Goal: Task Accomplishment & Management: Complete application form

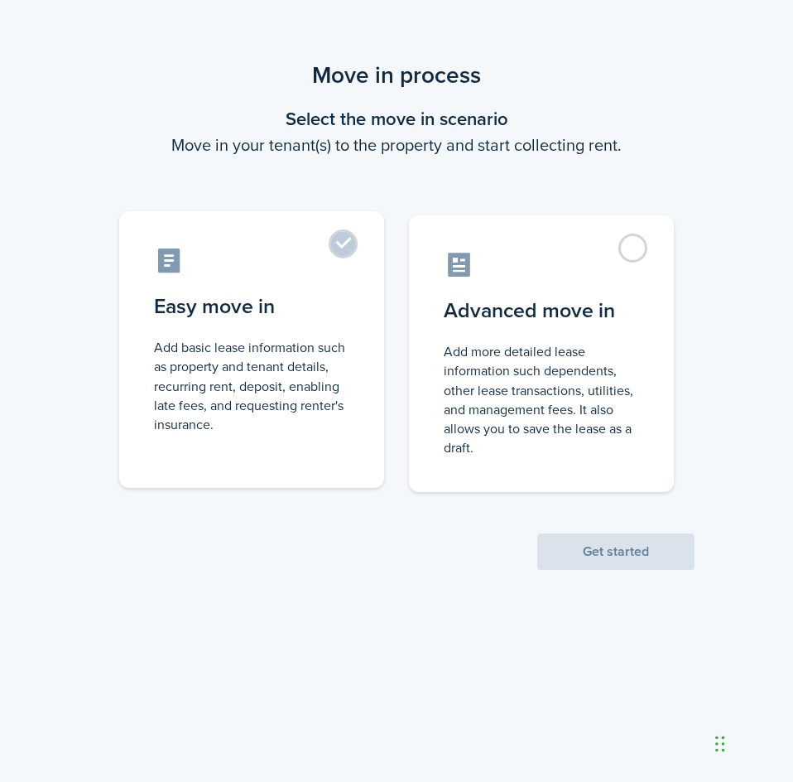
click at [339, 248] on label "Easy move in Add basic lease information such as property and tenant details, r…" at bounding box center [251, 349] width 265 height 277
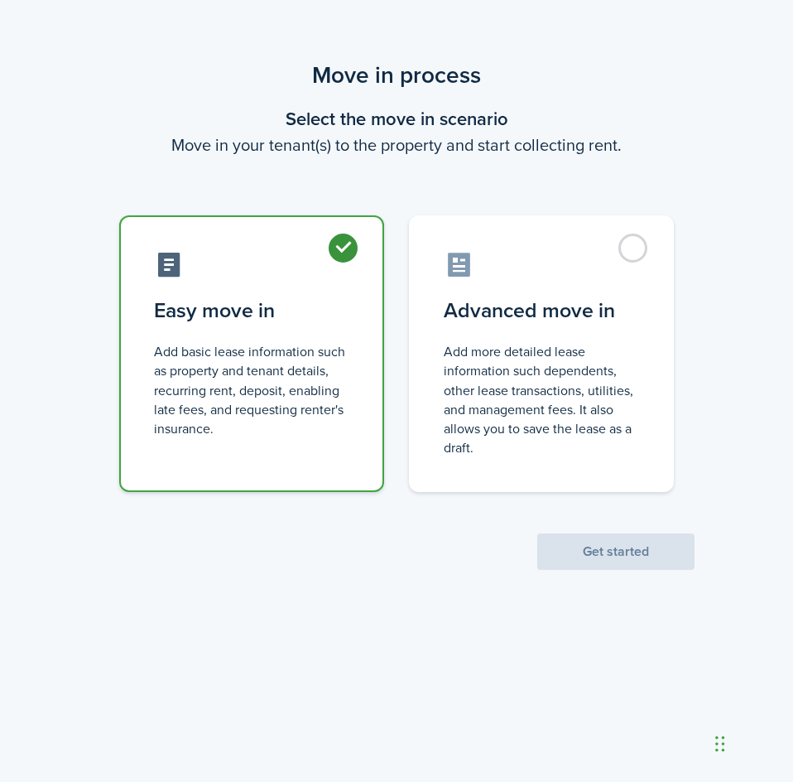
radio input "true"
click at [349, 179] on scenario "Move in process Select the move in scenario Move in your tenant(s) to the prope…" at bounding box center [396, 314] width 613 height 512
click at [643, 554] on button "Get started" at bounding box center [615, 551] width 157 height 36
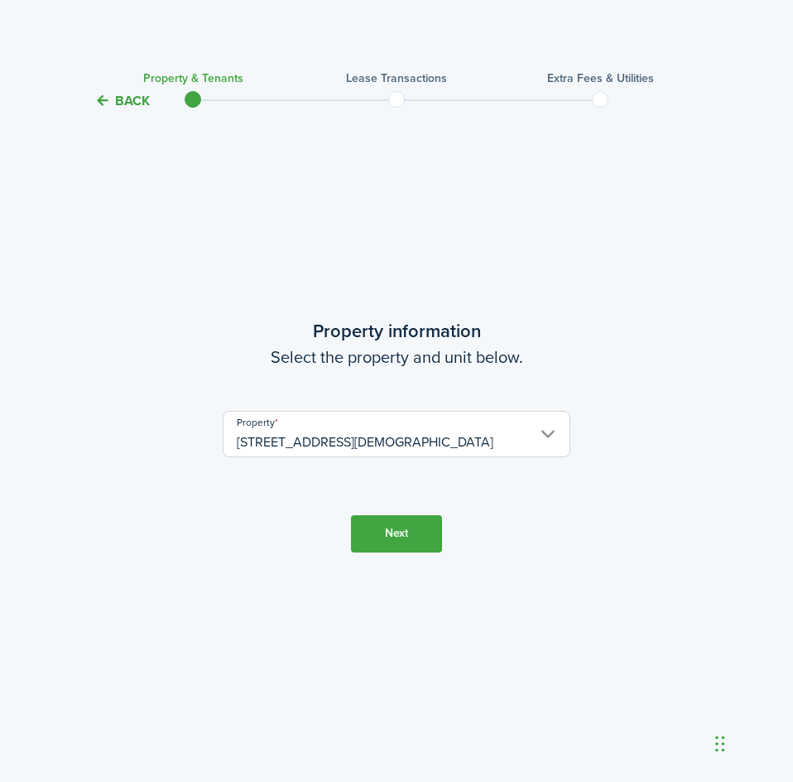
click at [391, 533] on button "Next" at bounding box center [396, 533] width 91 height 37
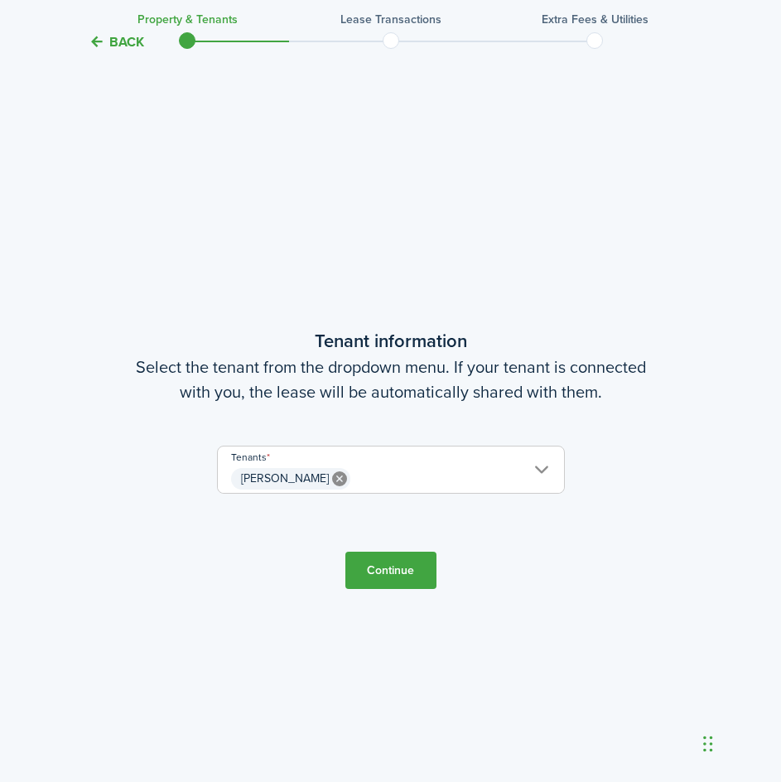
scroll to position [671, 0]
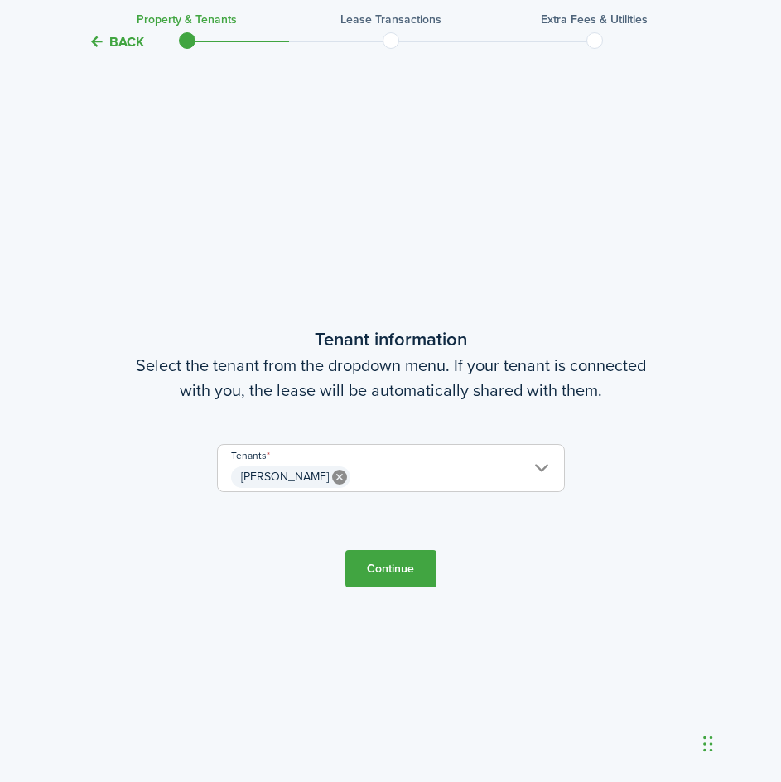
click at [395, 473] on span "[PERSON_NAME]" at bounding box center [391, 477] width 346 height 28
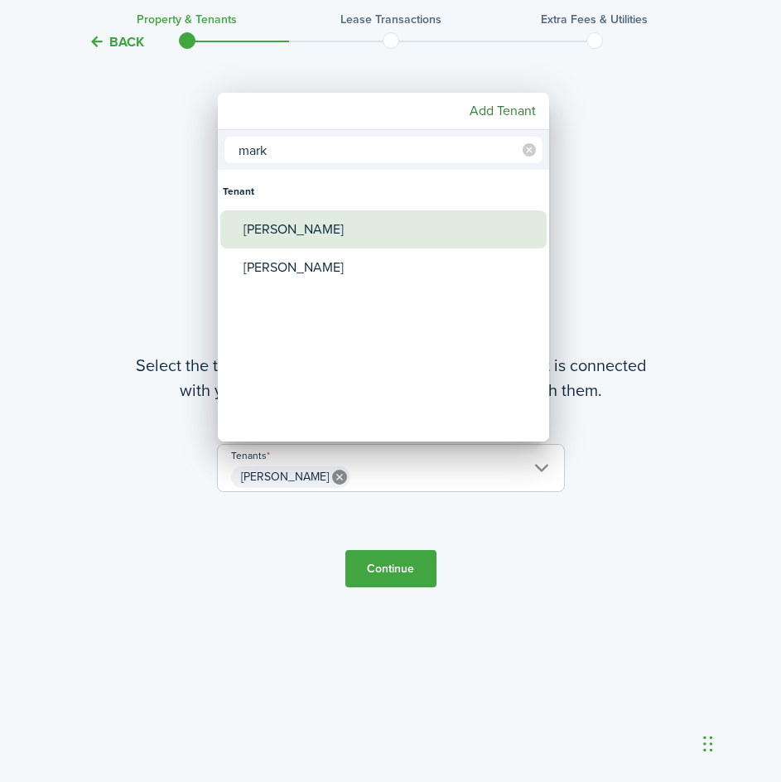
type input "mark"
click at [302, 227] on div "[PERSON_NAME]" at bounding box center [389, 229] width 293 height 38
type input "[PERSON_NAME], [PERSON_NAME]"
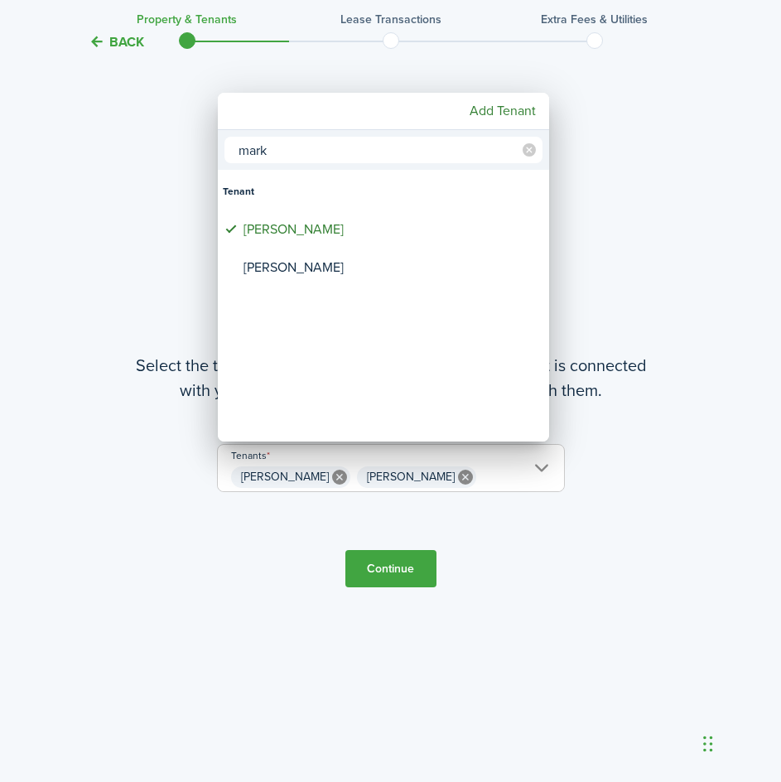
drag, startPoint x: 301, startPoint y: 152, endPoint x: 200, endPoint y: 148, distance: 100.3
click at [200, 148] on div "[PERSON_NAME] [PERSON_NAME] [PERSON_NAME] Add Tenant" at bounding box center [390, 391] width 781 height 782
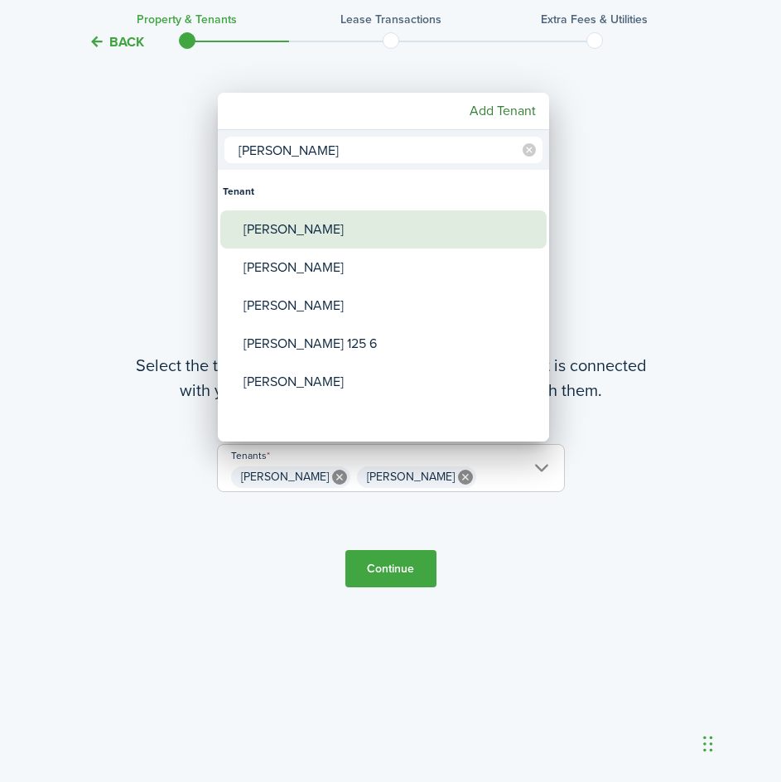
type input "[PERSON_NAME]"
click at [300, 234] on div "[PERSON_NAME]" at bounding box center [389, 229] width 293 height 38
type input "[PERSON_NAME], [PERSON_NAME], [PERSON_NAME]"
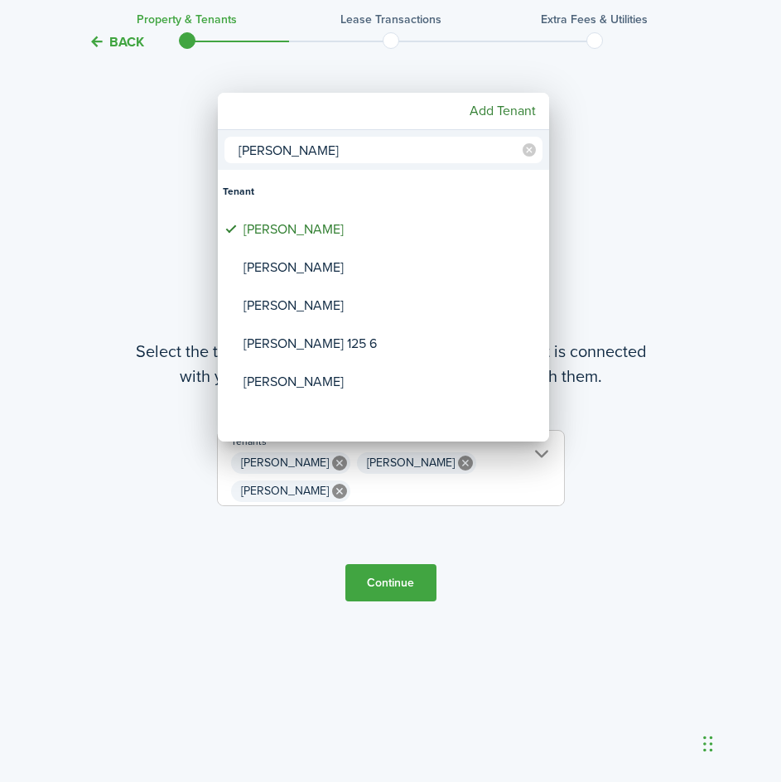
drag, startPoint x: 295, startPoint y: 153, endPoint x: 219, endPoint y: 150, distance: 75.4
click at [219, 150] on div "[PERSON_NAME]" at bounding box center [383, 150] width 331 height 40
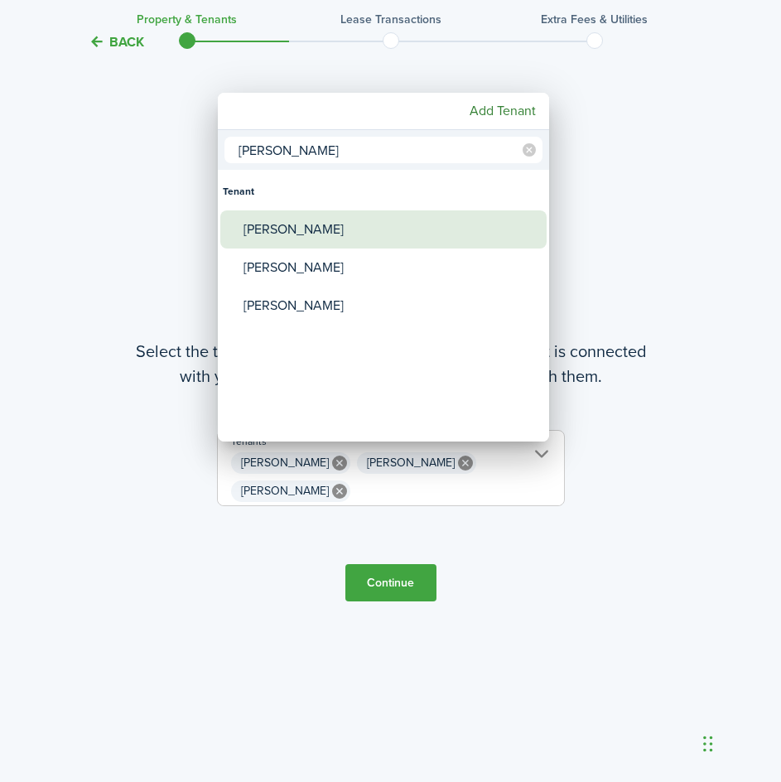
type input "[PERSON_NAME]"
click at [285, 226] on div "[PERSON_NAME]" at bounding box center [389, 229] width 293 height 38
type input "[PERSON_NAME], [PERSON_NAME], [PERSON_NAME], [PERSON_NAME]"
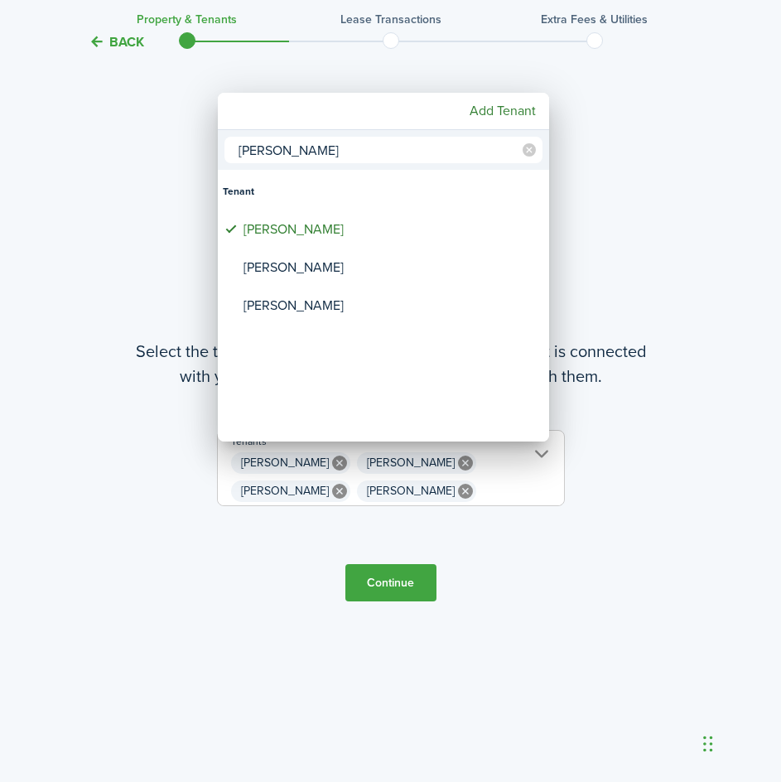
drag, startPoint x: 281, startPoint y: 146, endPoint x: 216, endPoint y: 158, distance: 65.8
click at [224, 155] on input "[PERSON_NAME]" at bounding box center [383, 150] width 318 height 26
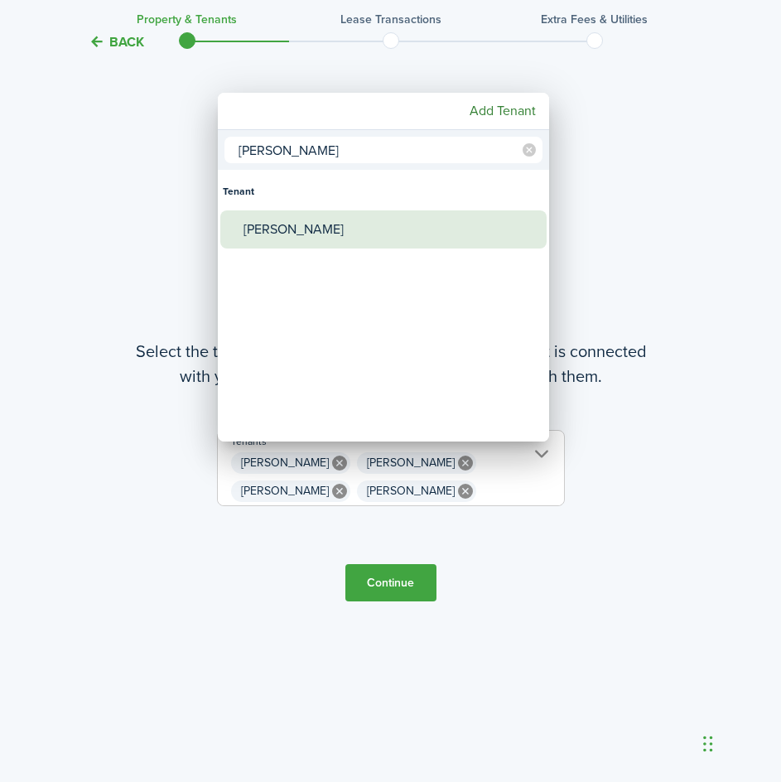
type input "[PERSON_NAME]"
click at [342, 224] on div "[PERSON_NAME]" at bounding box center [389, 229] width 293 height 38
type input "[PERSON_NAME], [PERSON_NAME], [PERSON_NAME], [PERSON_NAME], [PERSON_NAME]"
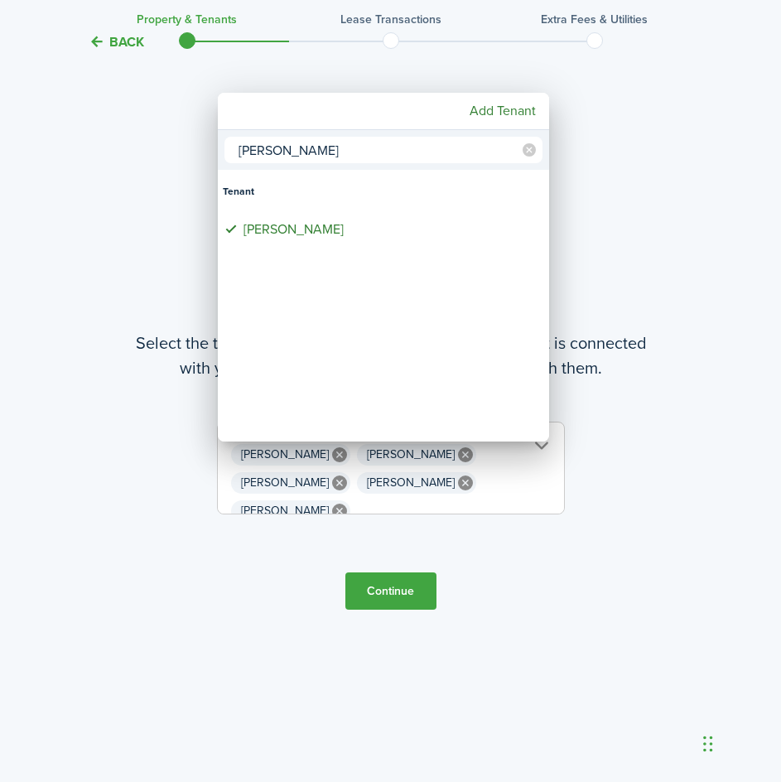
drag, startPoint x: 272, startPoint y: 148, endPoint x: 199, endPoint y: 154, distance: 73.9
click at [199, 154] on div "[PERSON_NAME] Tenant [PERSON_NAME] Add Tenant" at bounding box center [390, 391] width 781 height 782
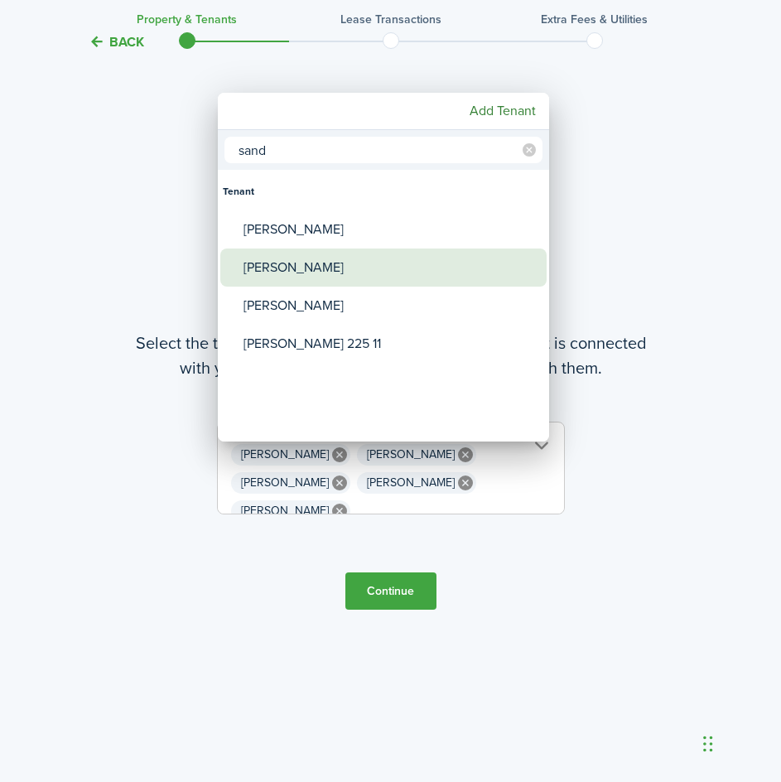
type input "sand"
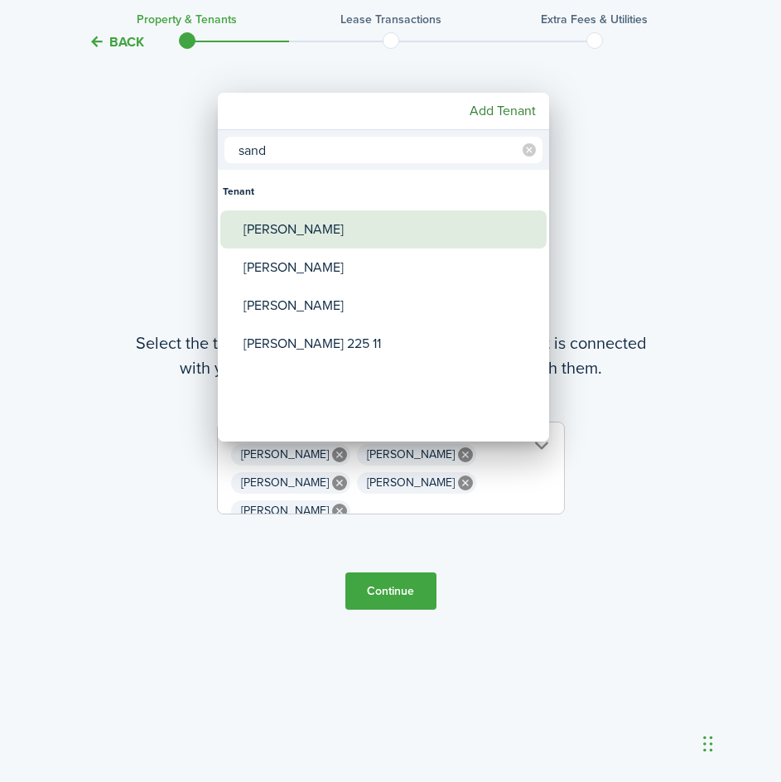
click at [326, 234] on div "[PERSON_NAME]" at bounding box center [389, 229] width 293 height 38
type input "[PERSON_NAME], [PERSON_NAME], [PERSON_NAME], [PERSON_NAME], [PERSON_NAME], [PER…"
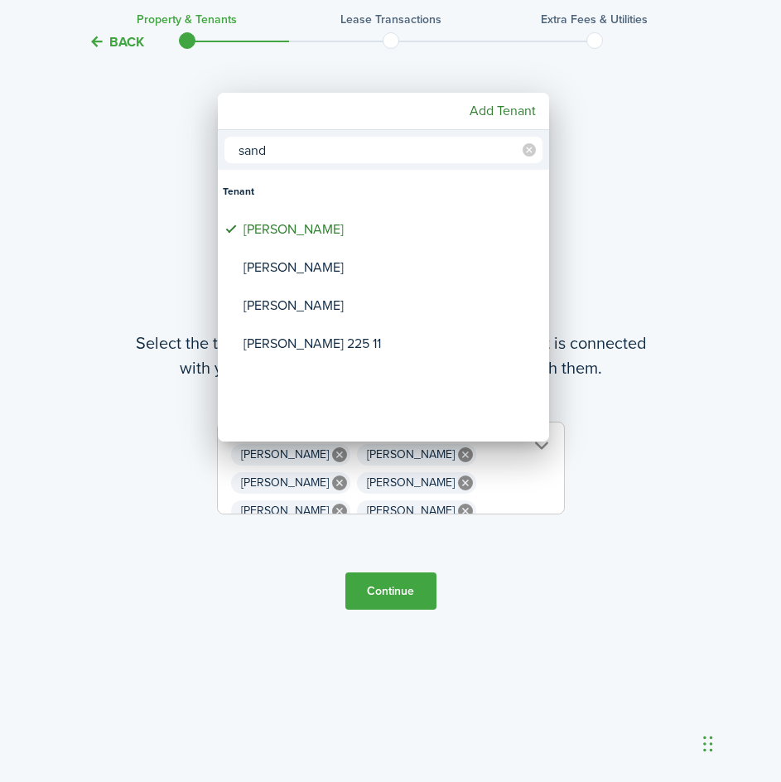
drag, startPoint x: 290, startPoint y: 147, endPoint x: 198, endPoint y: 154, distance: 92.2
click at [198, 154] on div "sand Tenant [PERSON_NAME] [PERSON_NAME] [PERSON_NAME] [PERSON_NAME] 225 11 Add …" at bounding box center [390, 391] width 781 height 782
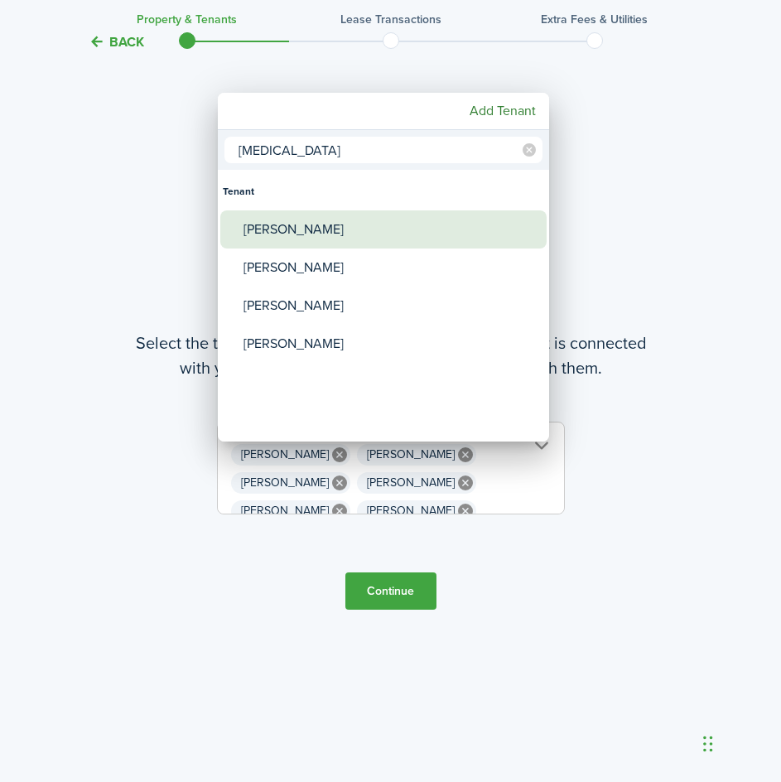
type input "[MEDICAL_DATA]"
click at [305, 234] on div "[PERSON_NAME]" at bounding box center [389, 229] width 293 height 38
type input "[PERSON_NAME], [PERSON_NAME], [PERSON_NAME], [PERSON_NAME], [PERSON_NAME], [PER…"
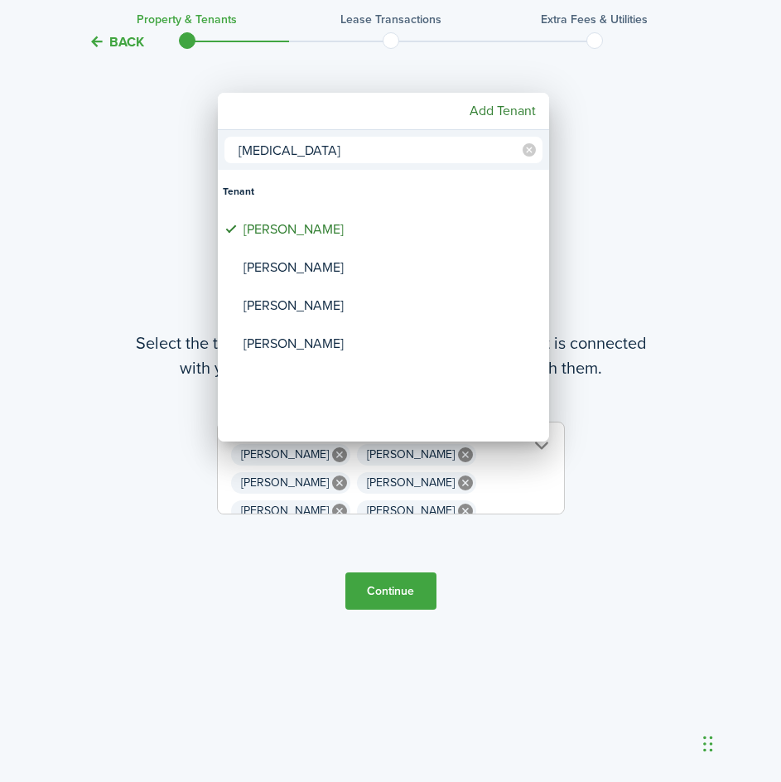
drag, startPoint x: 263, startPoint y: 148, endPoint x: 194, endPoint y: 147, distance: 69.6
click at [194, 147] on div "[MEDICAL_DATA] Tenant [PERSON_NAME] Kallista [PERSON_NAME] [PERSON_NAME] [PERSO…" at bounding box center [390, 391] width 781 height 782
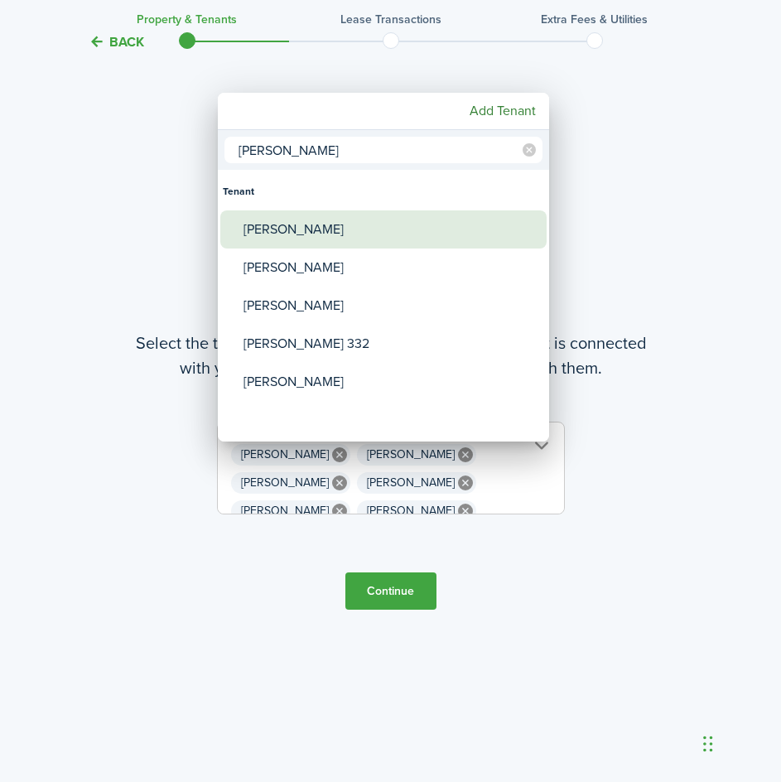
type input "[PERSON_NAME]"
click at [311, 232] on div "[PERSON_NAME]" at bounding box center [389, 229] width 293 height 38
type input "[PERSON_NAME], [PERSON_NAME], [PERSON_NAME], [PERSON_NAME], [PERSON_NAME], [PER…"
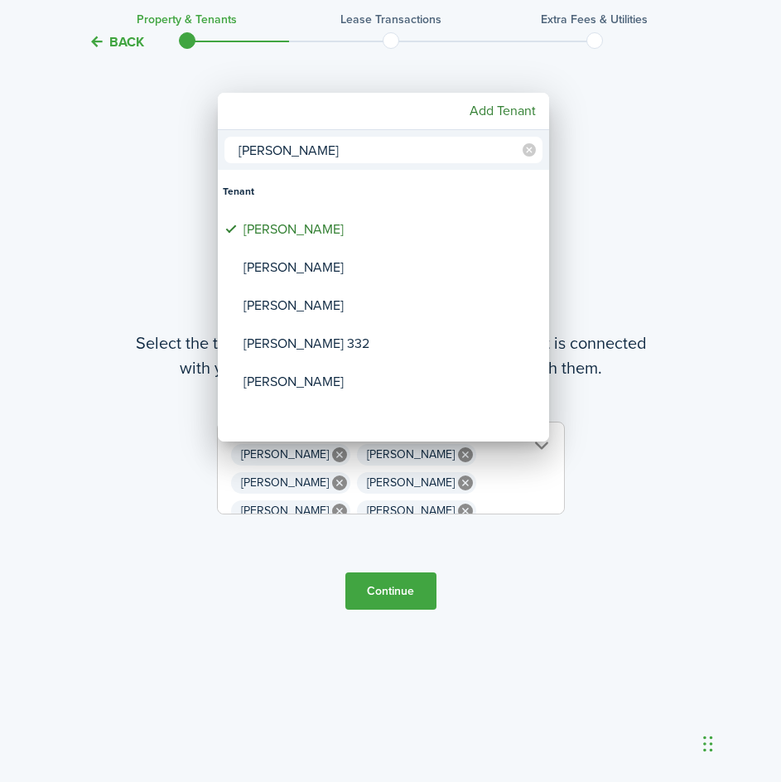
drag, startPoint x: 298, startPoint y: 149, endPoint x: 213, endPoint y: 148, distance: 85.3
click at [213, 148] on div "[PERSON_NAME] Tenant [PERSON_NAME] [PERSON_NAME] [PERSON_NAME] [PERSON_NAME] 33…" at bounding box center [390, 391] width 781 height 782
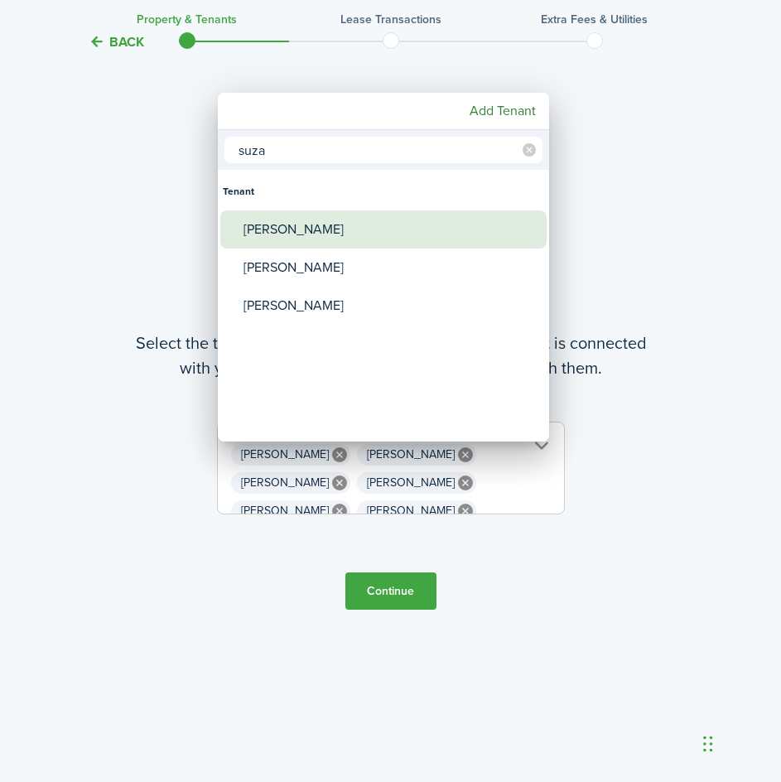
type input "suza"
click at [260, 234] on div "[PERSON_NAME]" at bounding box center [389, 229] width 293 height 38
type input "[PERSON_NAME], [PERSON_NAME], [PERSON_NAME], [PERSON_NAME], [PERSON_NAME], [PER…"
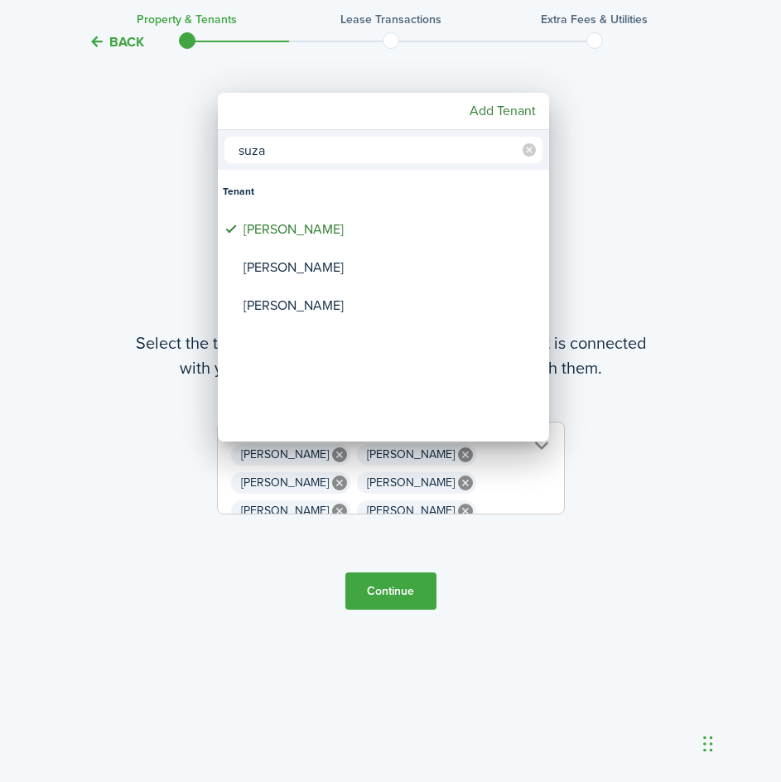
drag, startPoint x: 278, startPoint y: 150, endPoint x: 223, endPoint y: 153, distance: 55.6
click at [223, 153] on div "suza" at bounding box center [383, 150] width 331 height 40
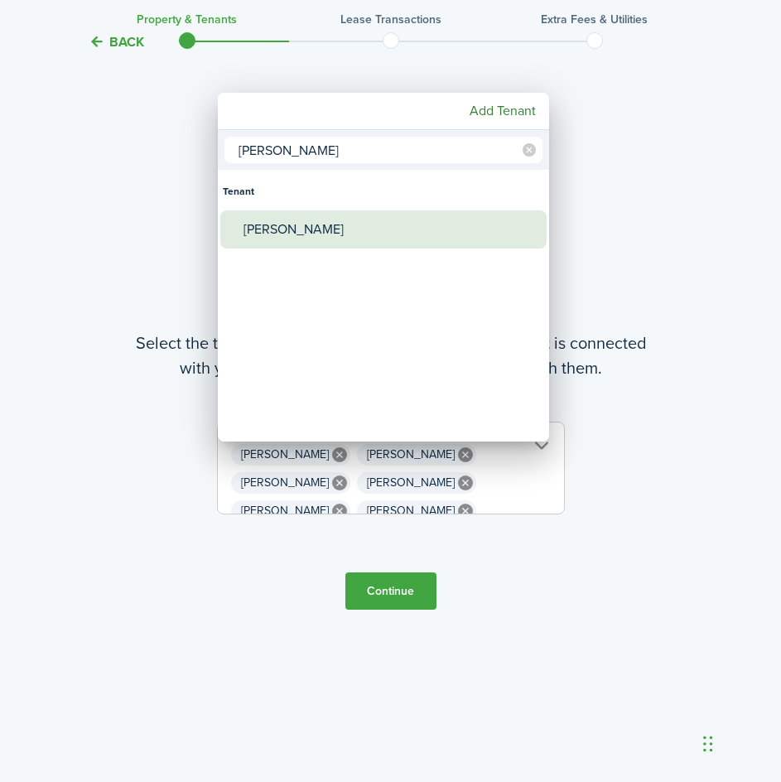
type input "[PERSON_NAME]"
click at [290, 237] on div "[PERSON_NAME]" at bounding box center [389, 229] width 293 height 38
type input "[PERSON_NAME], [PERSON_NAME], [PERSON_NAME], [PERSON_NAME], [PERSON_NAME], [PER…"
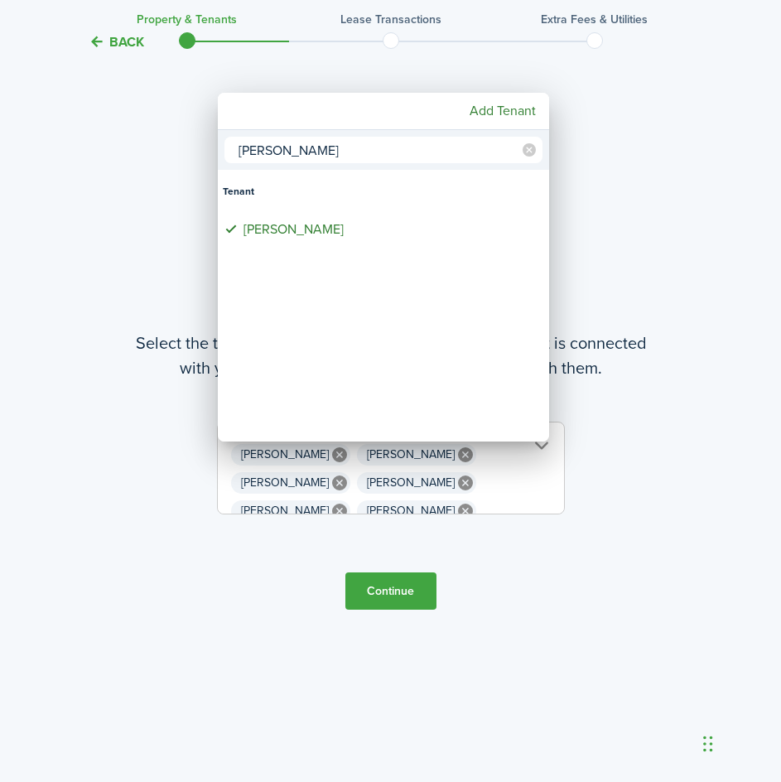
drag, startPoint x: 291, startPoint y: 149, endPoint x: 211, endPoint y: 145, distance: 79.6
click at [211, 145] on div "[PERSON_NAME] Tenant [PERSON_NAME] Add Tenant" at bounding box center [390, 391] width 781 height 782
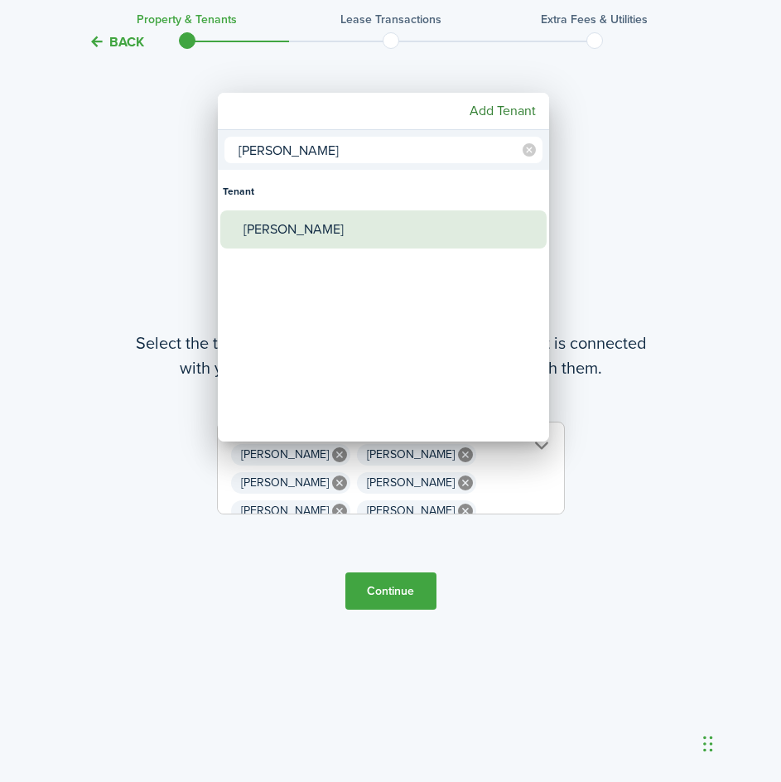
type input "[PERSON_NAME]"
click at [291, 239] on div "[PERSON_NAME]" at bounding box center [389, 229] width 293 height 38
type input "[PERSON_NAME], [PERSON_NAME], [PERSON_NAME], [PERSON_NAME], [PERSON_NAME], [PER…"
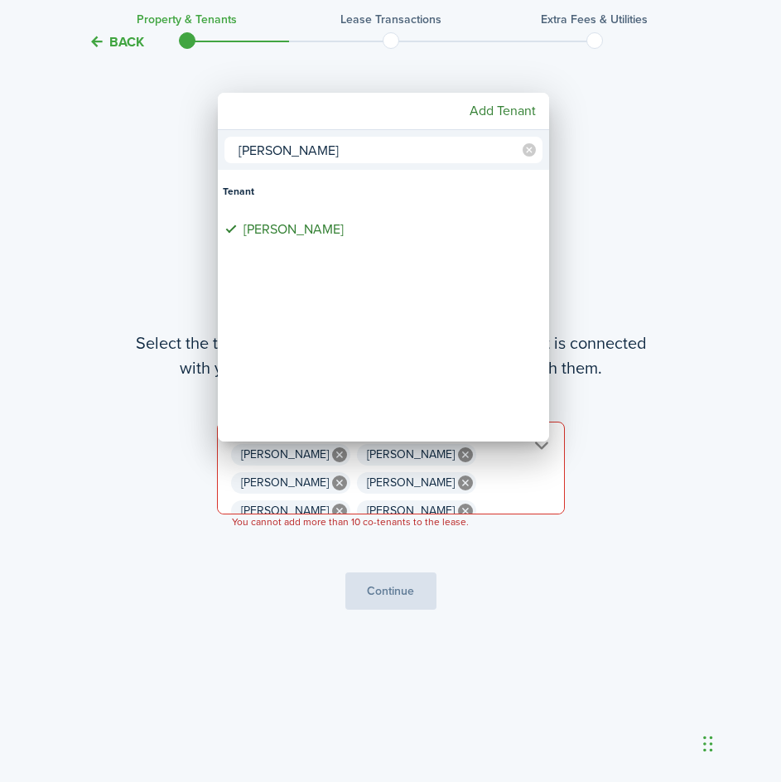
drag, startPoint x: 307, startPoint y: 153, endPoint x: 177, endPoint y: 152, distance: 130.0
click at [177, 152] on div "[PERSON_NAME] Tenant [PERSON_NAME] Add Tenant" at bounding box center [390, 391] width 781 height 782
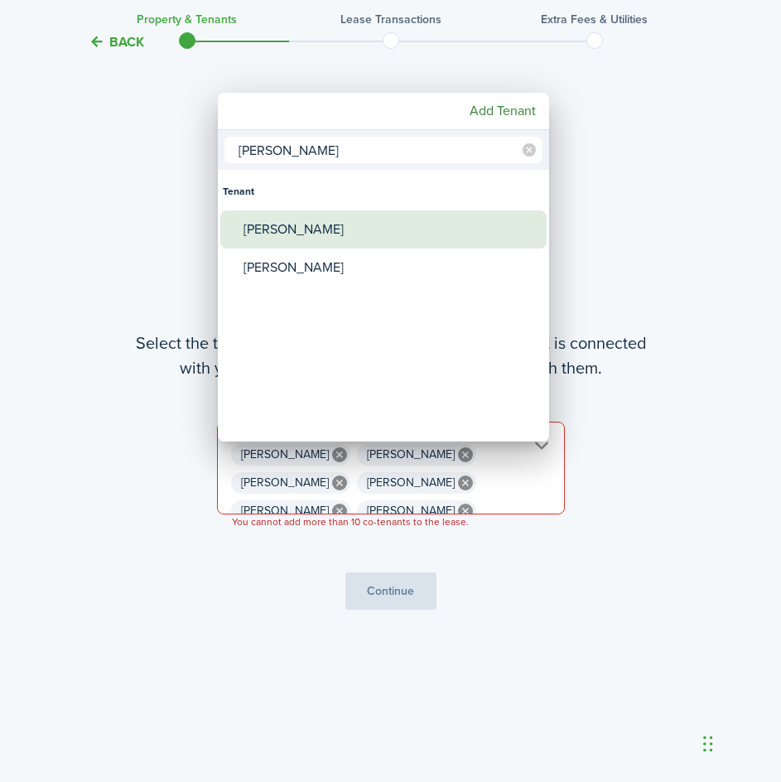
type input "[PERSON_NAME]"
click at [256, 226] on div "[PERSON_NAME]" at bounding box center [389, 229] width 293 height 38
type input "[PERSON_NAME], [PERSON_NAME], [PERSON_NAME], [PERSON_NAME], [PERSON_NAME], [PER…"
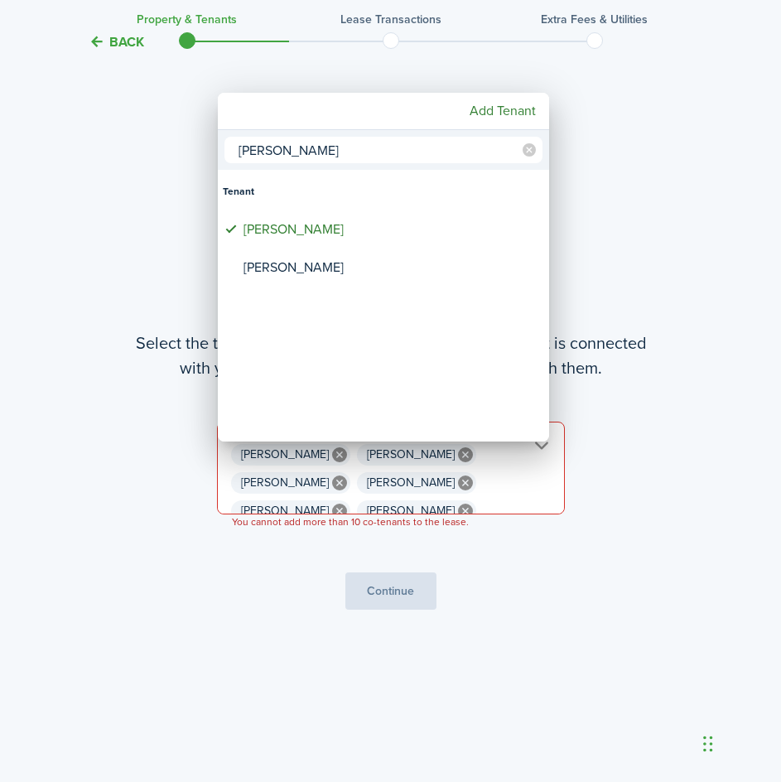
click at [638, 420] on div at bounding box center [391, 391] width 1046 height 1046
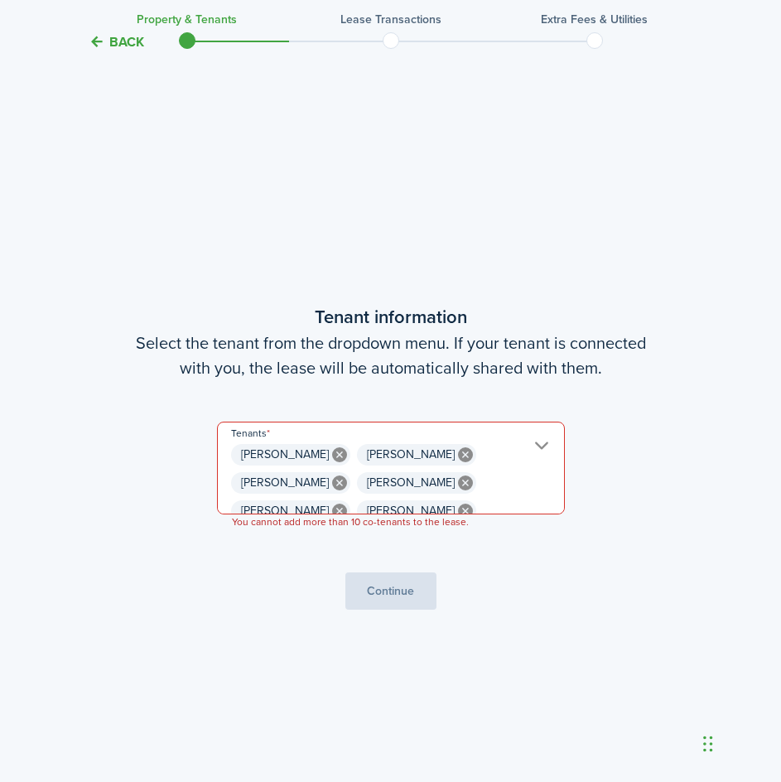
scroll to position [0, 798]
click at [397, 608] on tc-wizard-step "Tenant information Select the tenant from the dropdown menu. If your tenant is …" at bounding box center [390, 456] width 695 height 782
